Goal: Transaction & Acquisition: Purchase product/service

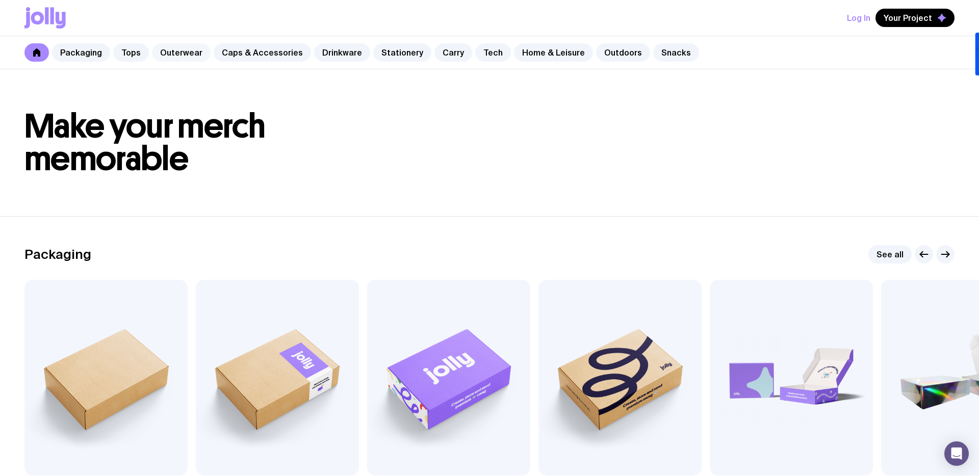
click at [184, 56] on link "Outerwear" at bounding box center [181, 52] width 59 height 18
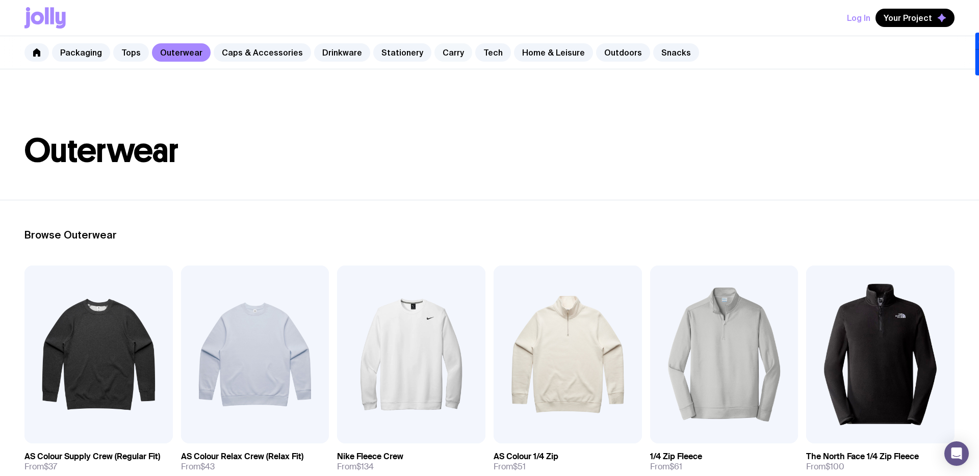
click at [436, 58] on link "Carry" at bounding box center [453, 52] width 38 height 18
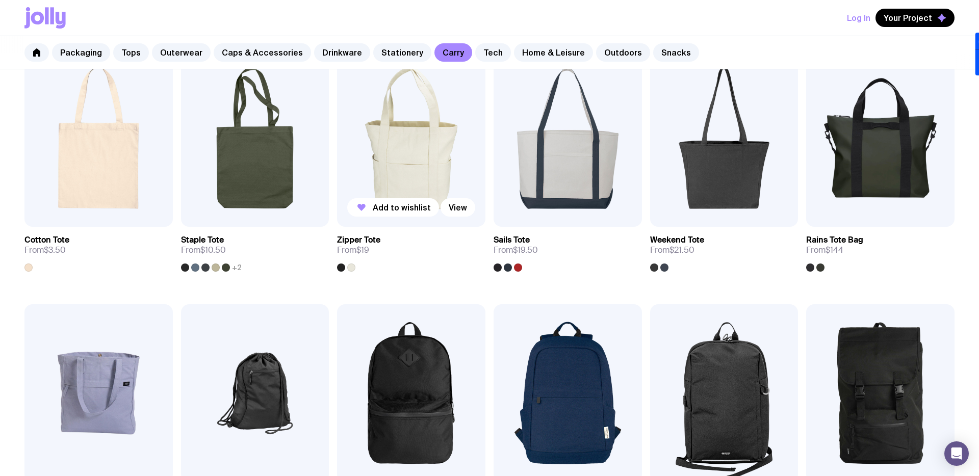
scroll to position [203, 0]
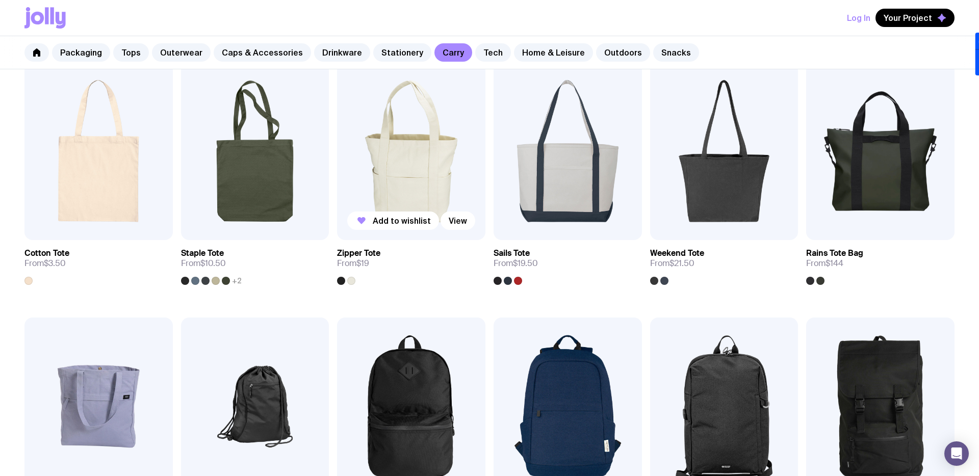
click at [406, 172] on img at bounding box center [411, 151] width 148 height 178
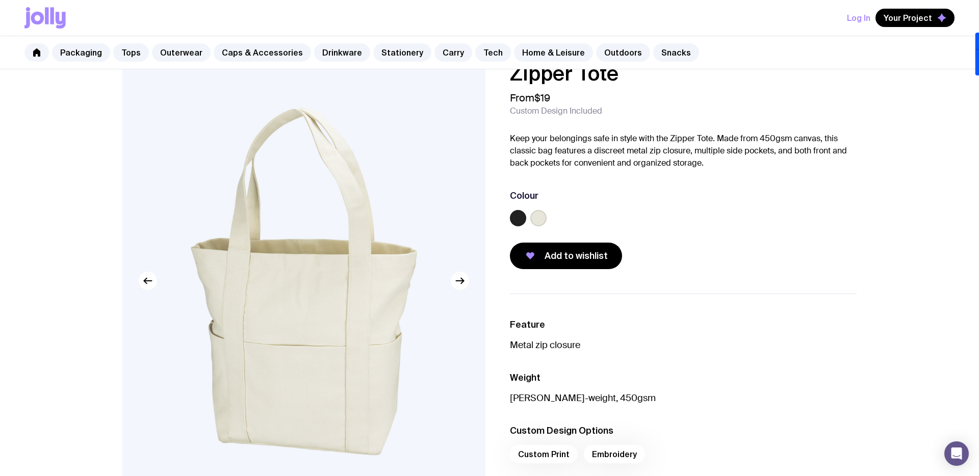
scroll to position [24, 0]
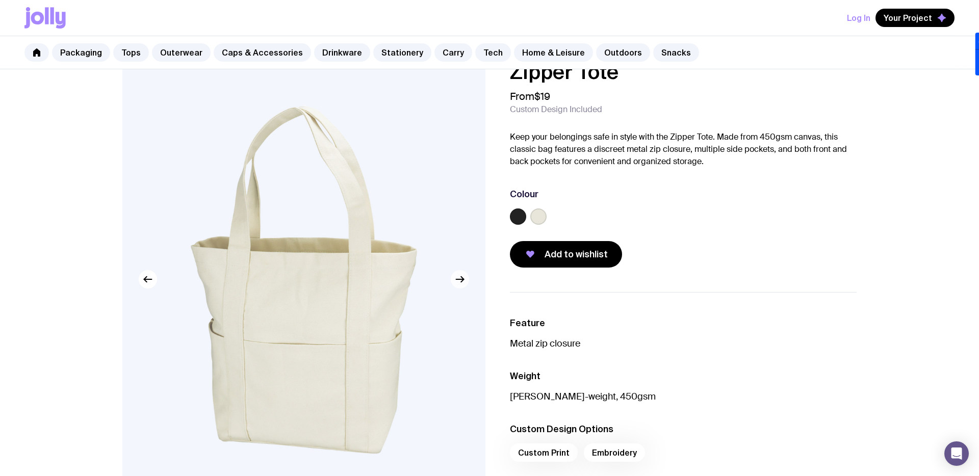
click at [459, 283] on icon "button" at bounding box center [460, 279] width 12 height 12
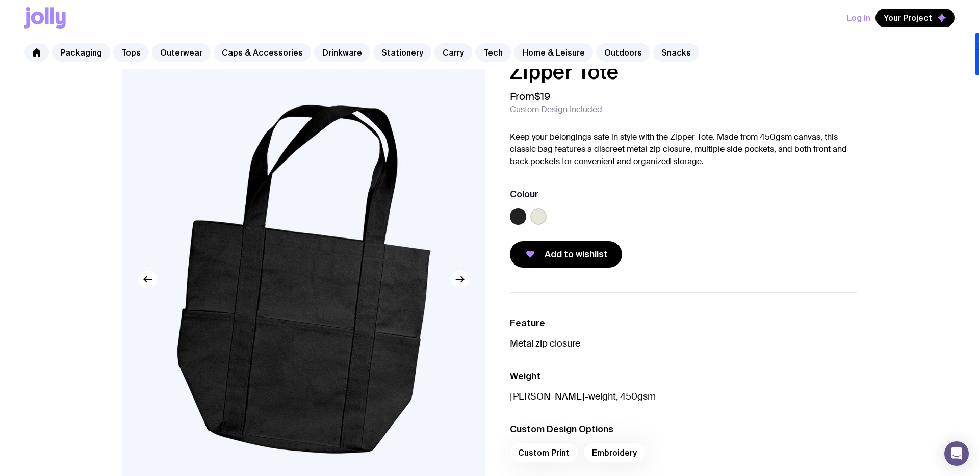
click at [459, 283] on icon "button" at bounding box center [460, 279] width 12 height 12
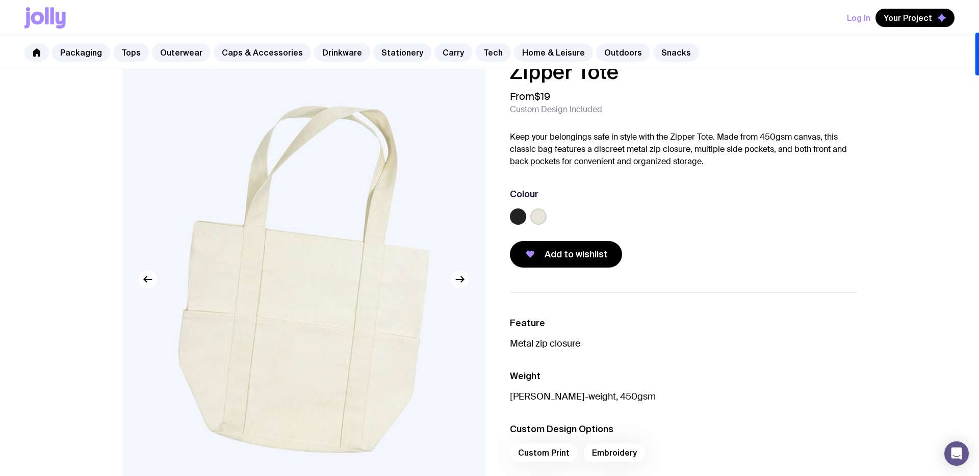
click at [459, 283] on icon "button" at bounding box center [460, 279] width 12 height 12
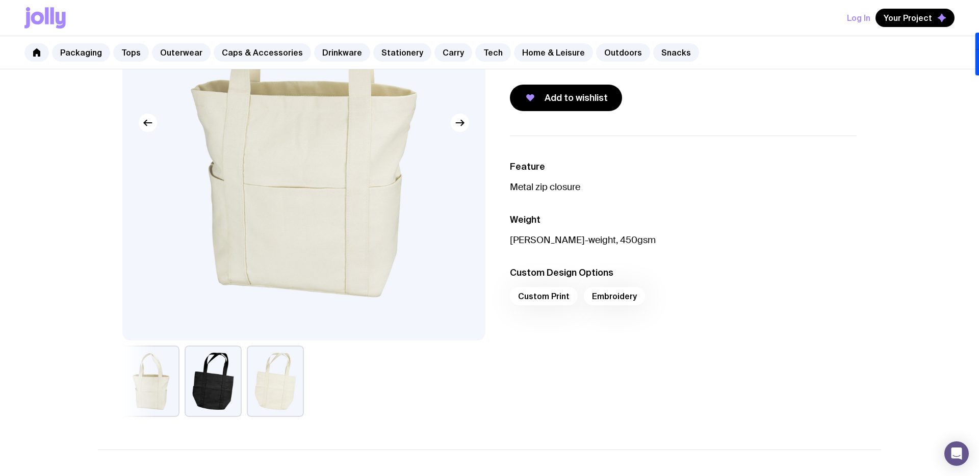
scroll to position [186, 0]
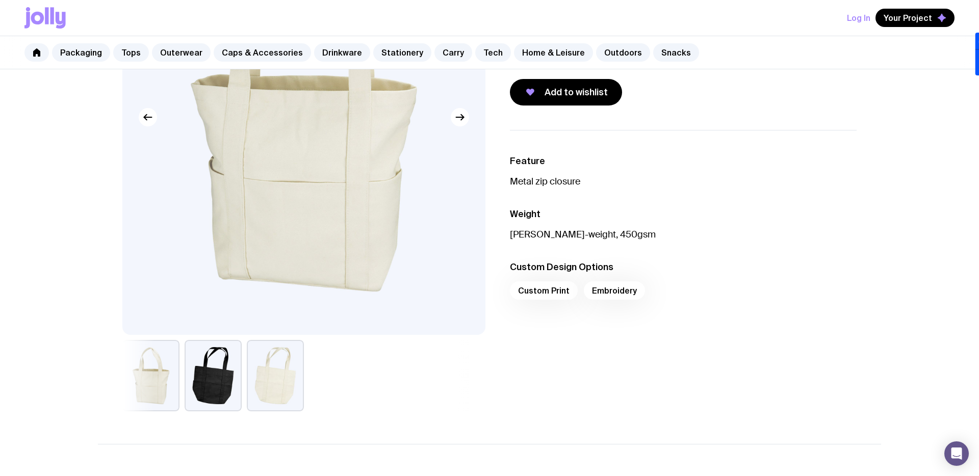
click at [617, 292] on div "Custom Print Embroidery" at bounding box center [683, 293] width 347 height 24
click at [615, 293] on div "Custom Print Embroidery" at bounding box center [683, 293] width 347 height 24
click at [600, 290] on div "Custom Print Embroidery" at bounding box center [683, 293] width 347 height 24
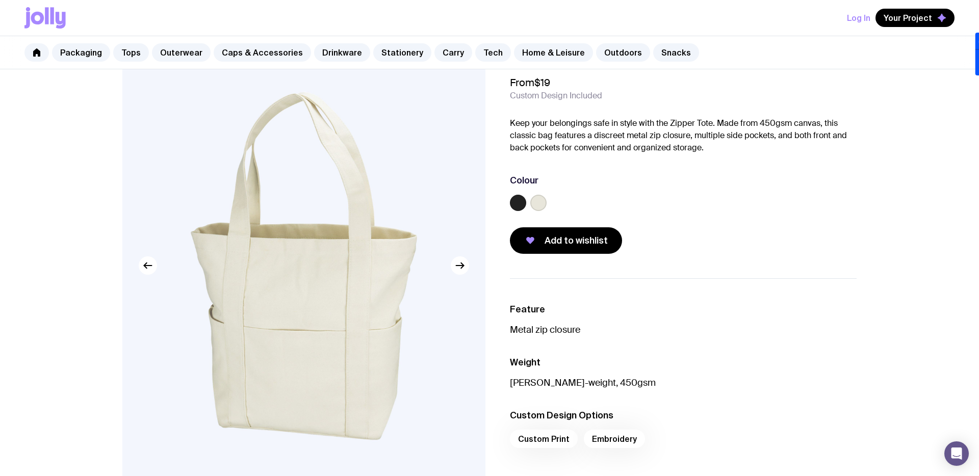
scroll to position [0, 0]
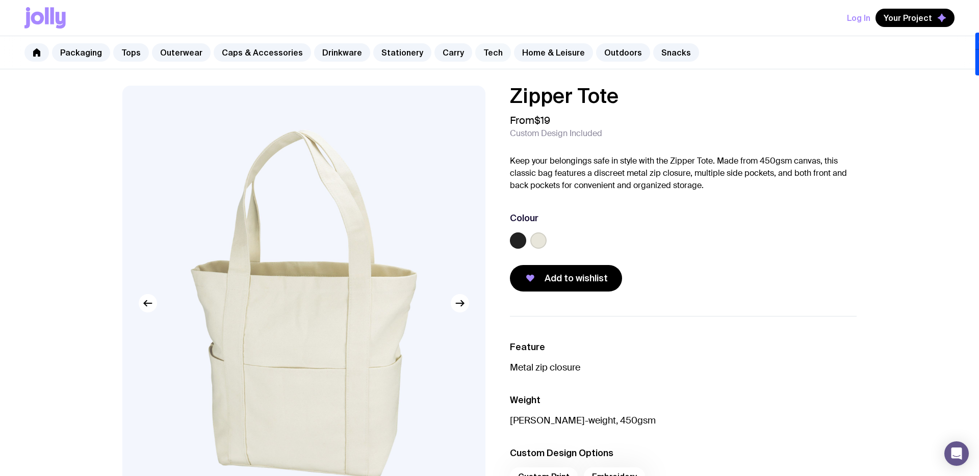
click at [475, 55] on link "Tech" at bounding box center [493, 52] width 36 height 18
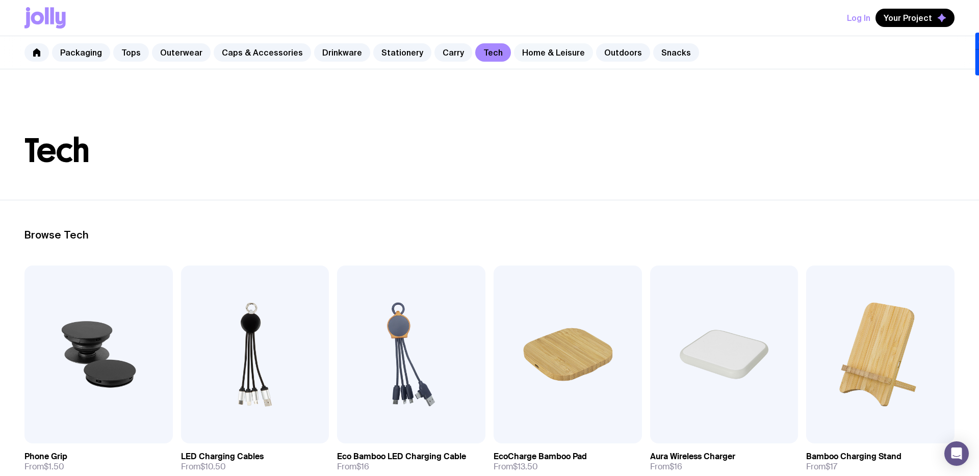
click at [553, 56] on link "Home & Leisure" at bounding box center [553, 52] width 79 height 18
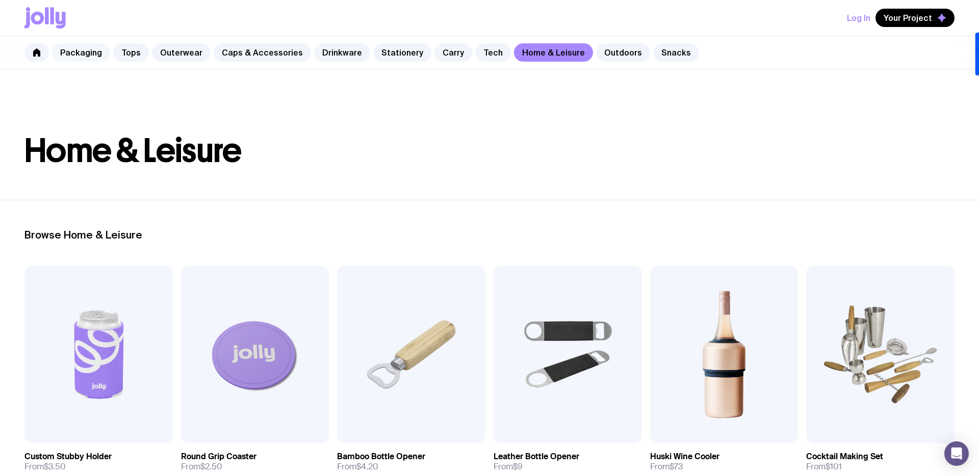
click at [84, 50] on link "Packaging" at bounding box center [81, 52] width 58 height 18
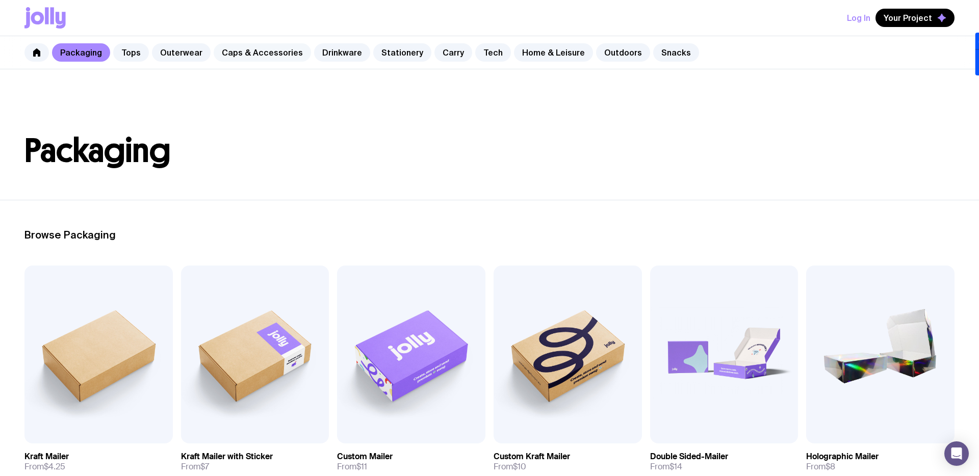
click at [273, 55] on link "Caps & Accessories" at bounding box center [262, 52] width 97 height 18
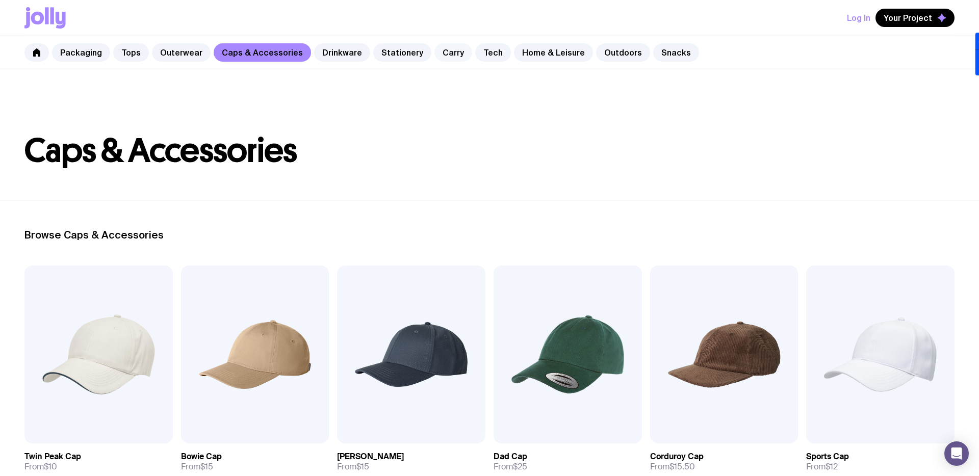
click at [436, 54] on link "Carry" at bounding box center [453, 52] width 38 height 18
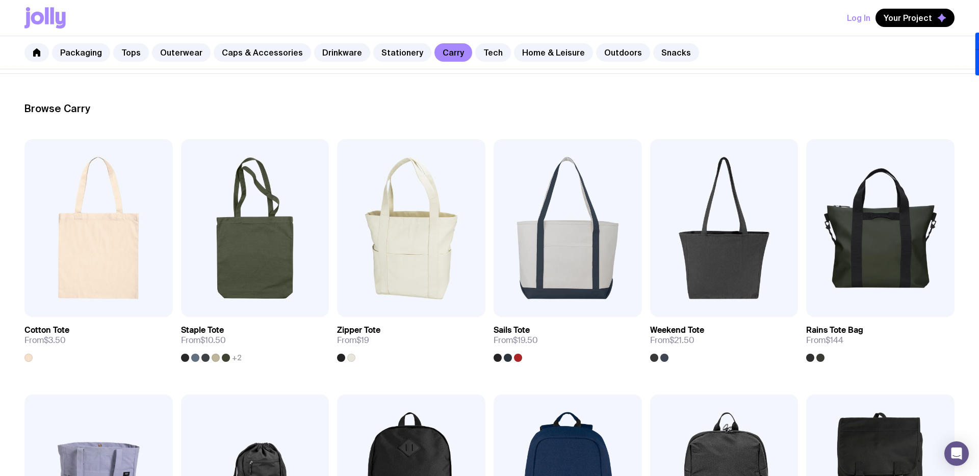
scroll to position [138, 0]
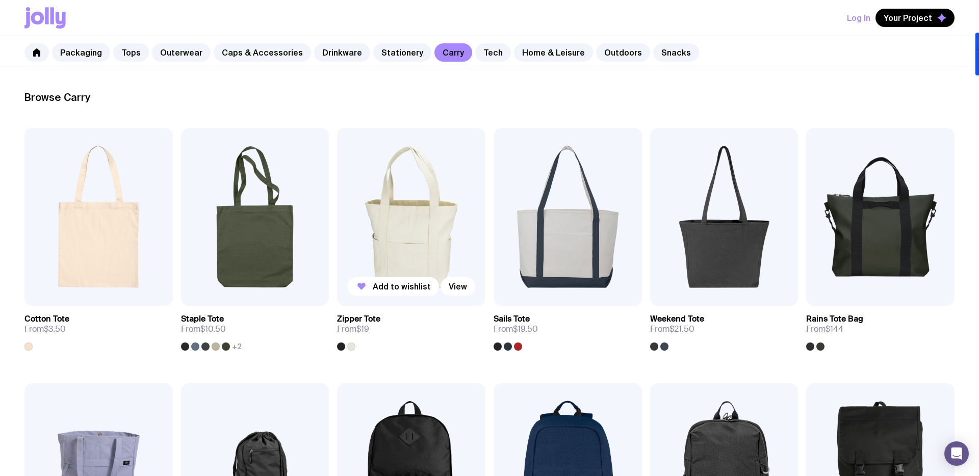
click at [407, 204] on img at bounding box center [411, 217] width 148 height 178
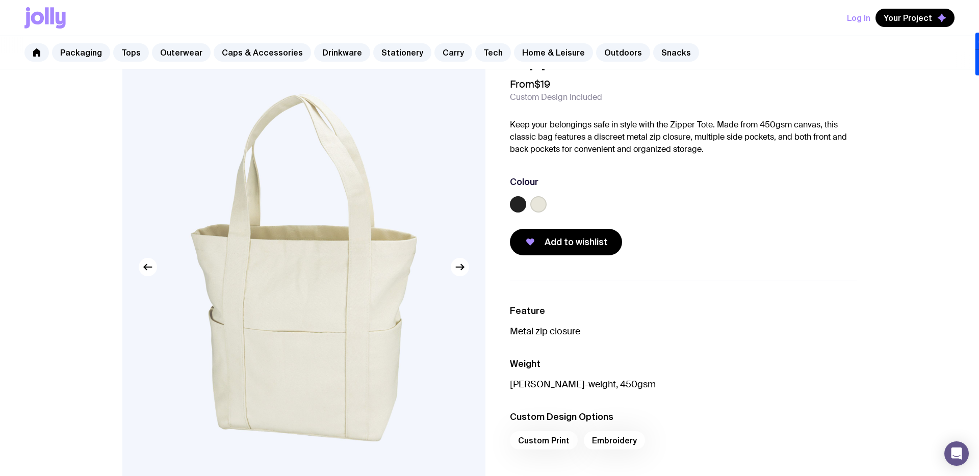
scroll to position [37, 0]
click at [516, 209] on label at bounding box center [518, 203] width 16 height 16
click at [0, 0] on input "radio" at bounding box center [0, 0] width 0 height 0
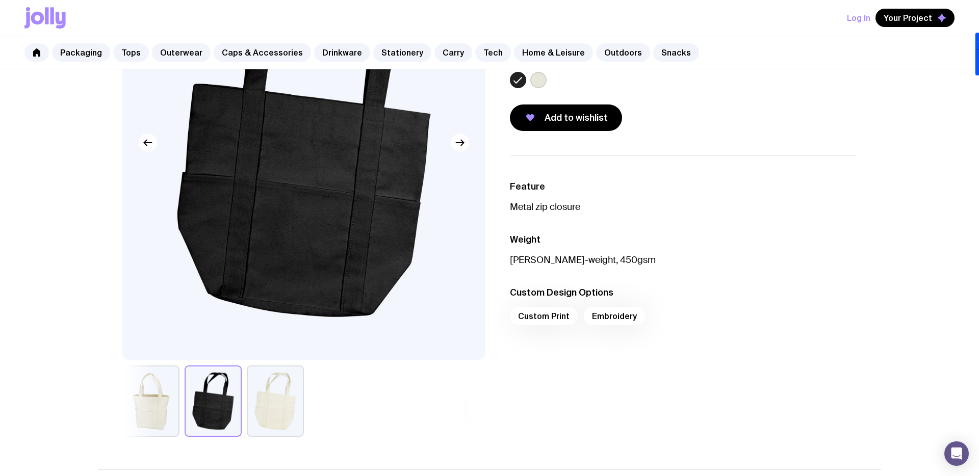
scroll to position [0, 0]
